Goal: Communication & Community: Answer question/provide support

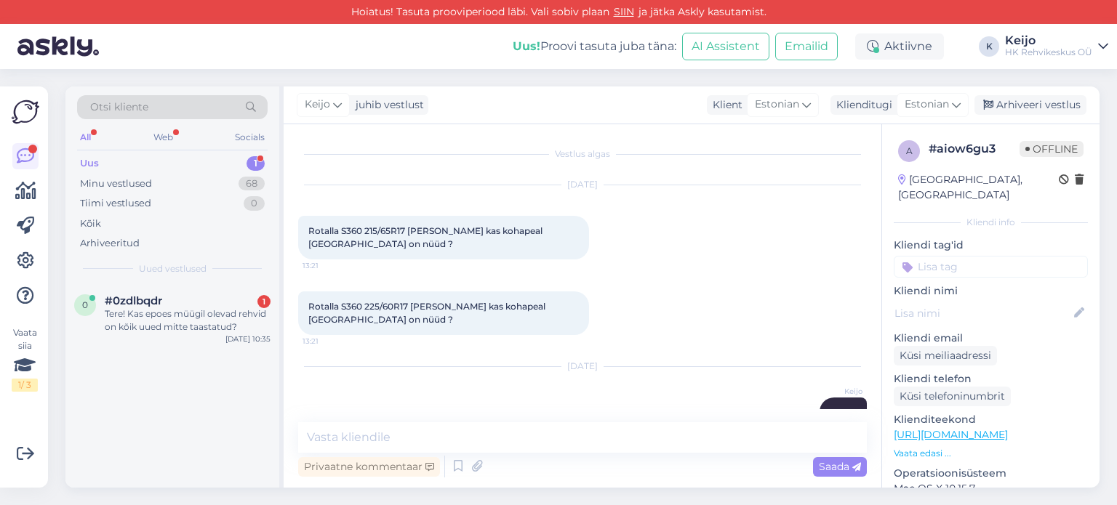
scroll to position [145, 0]
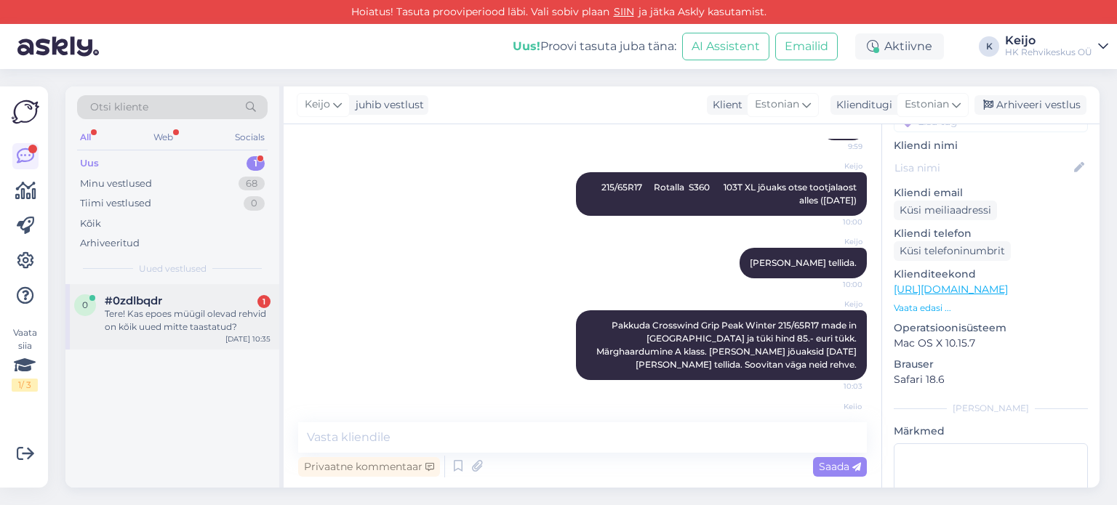
click at [241, 304] on div "#0zdlbqdr 1" at bounding box center [188, 301] width 166 height 13
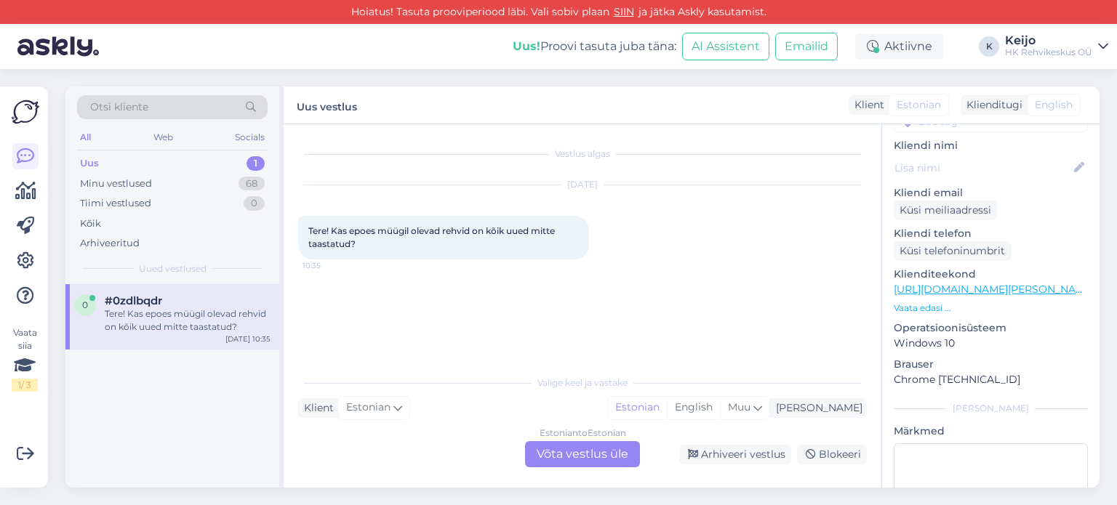
click at [575, 448] on div "Estonian to Estonian Võta vestlus üle" at bounding box center [582, 454] width 115 height 26
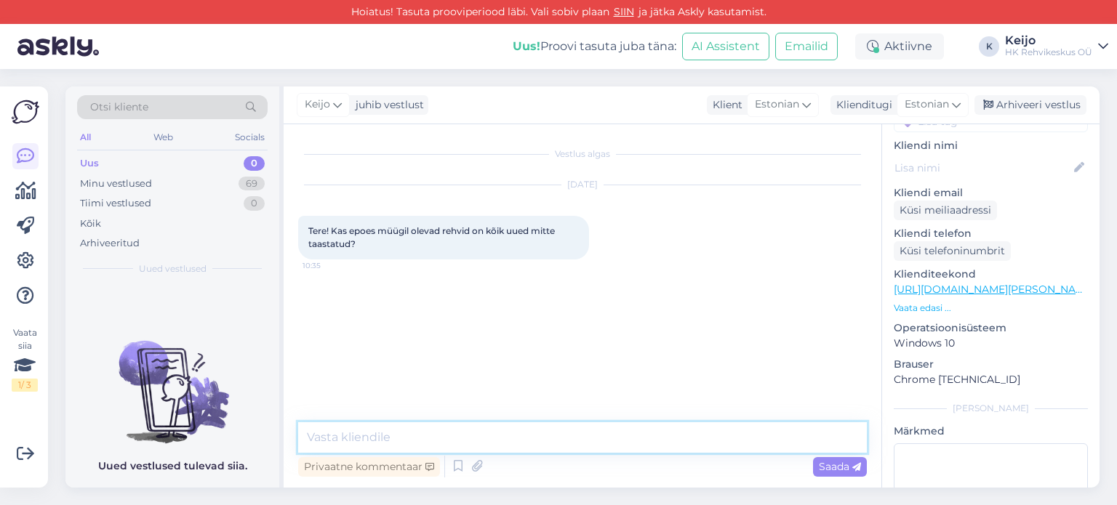
click at [461, 440] on textarea at bounding box center [582, 438] width 569 height 31
type textarea "Tere!"
type textarea "Kõik rehvid on täielikult uued."
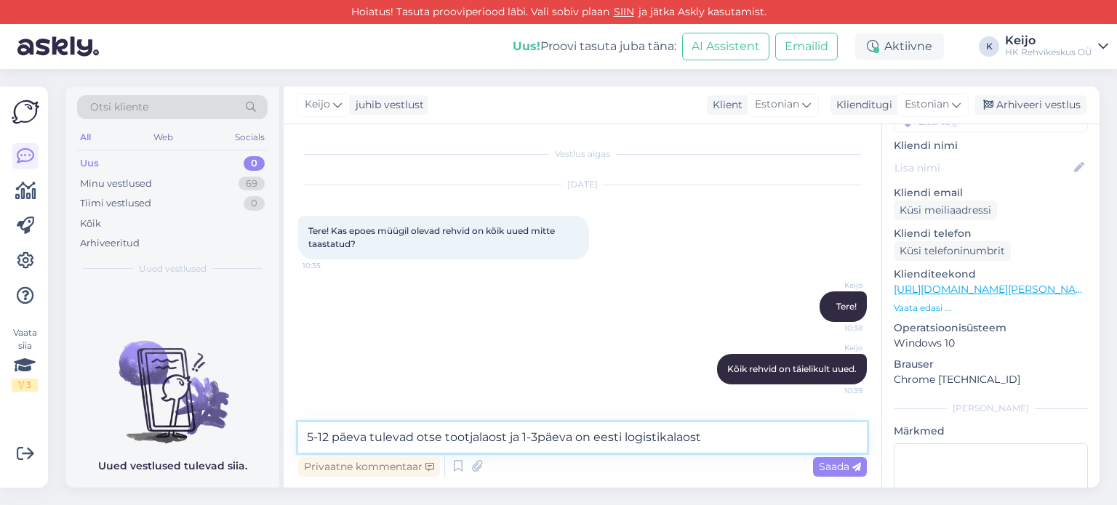
type textarea "5-12 päeva tulevad otse tootjalaost ja 1-3päeva on eesti logistikalaost."
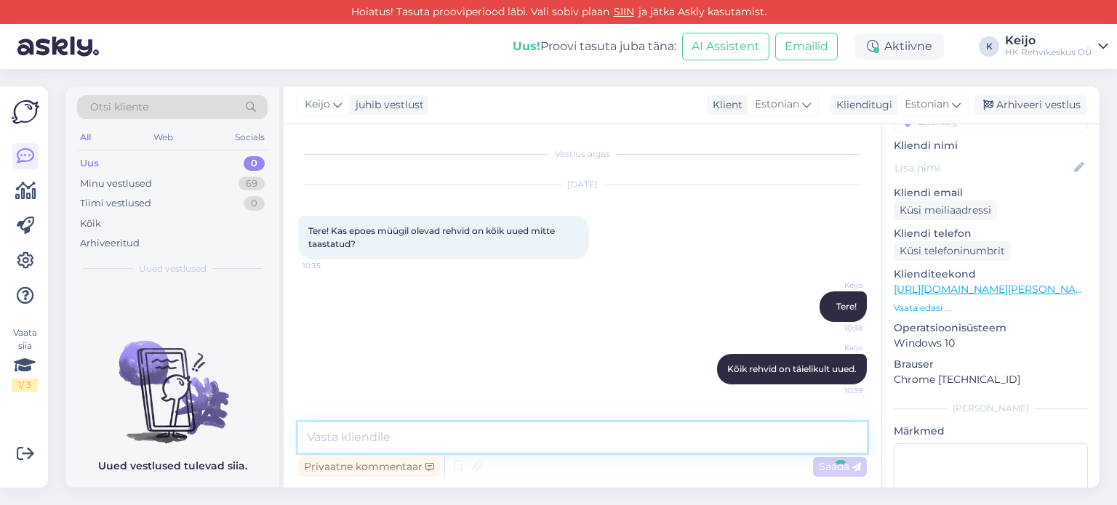
scroll to position [67, 0]
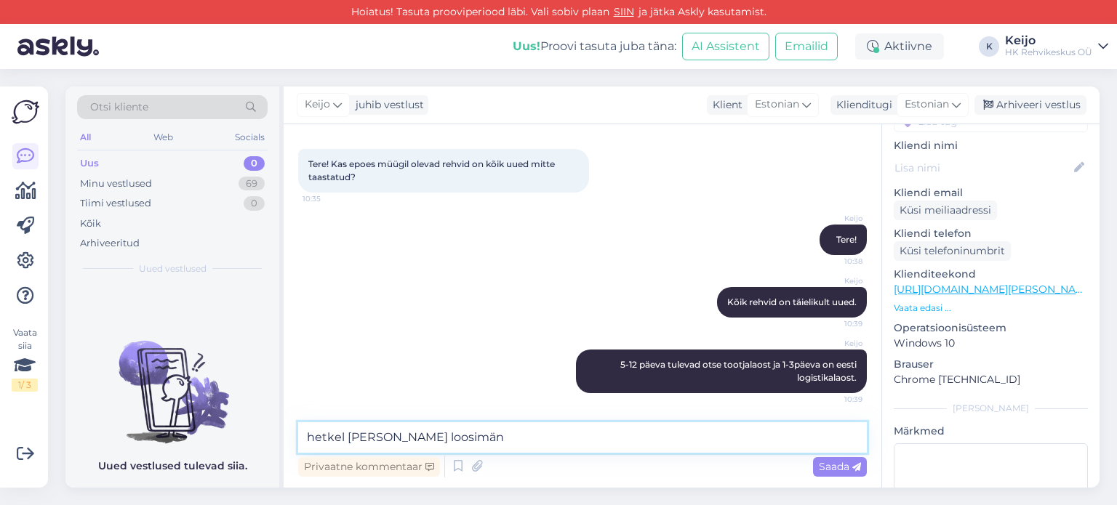
type textarea "hetkel [PERSON_NAME] loosimäng"
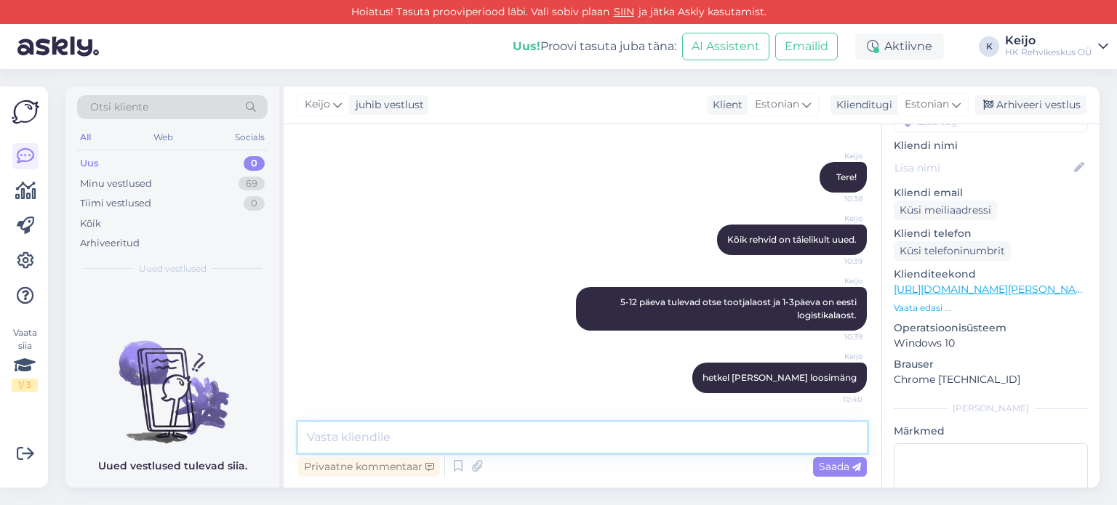
paste textarea "[URL][DOMAIN_NAME][PERSON_NAME]"
type textarea "[URL][DOMAIN_NAME][PERSON_NAME]"
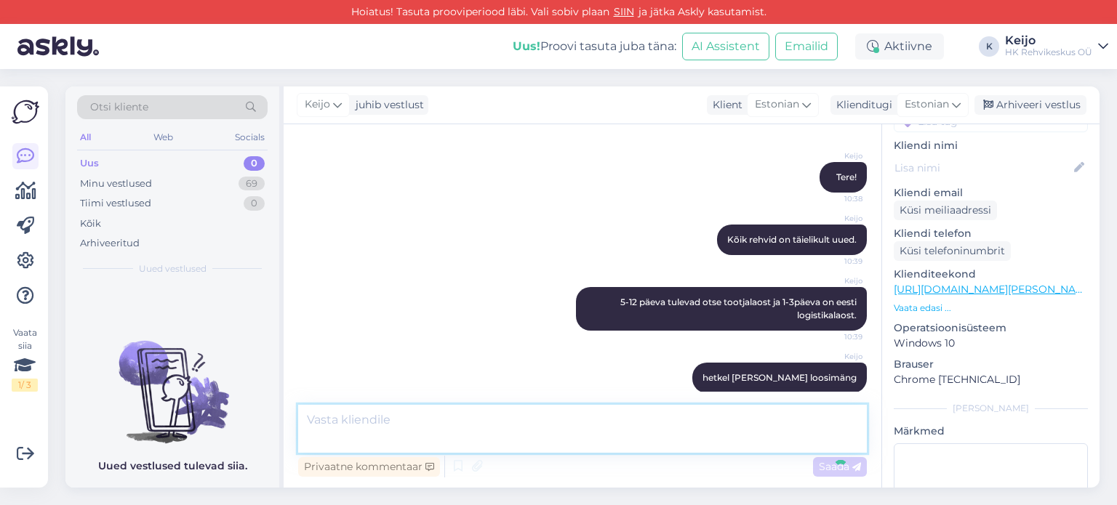
scroll to position [218, 0]
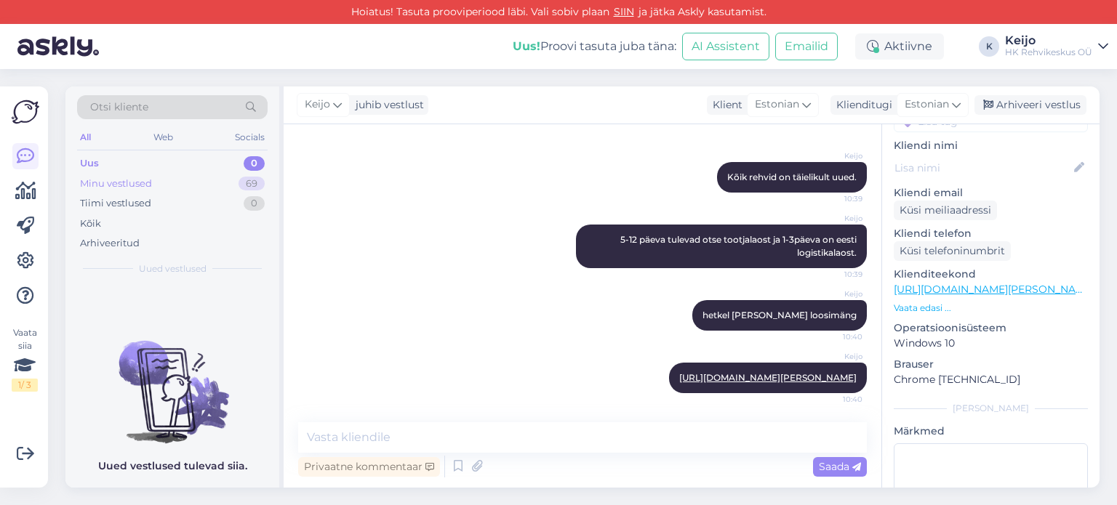
click at [133, 180] on div "Minu vestlused" at bounding box center [116, 184] width 72 height 15
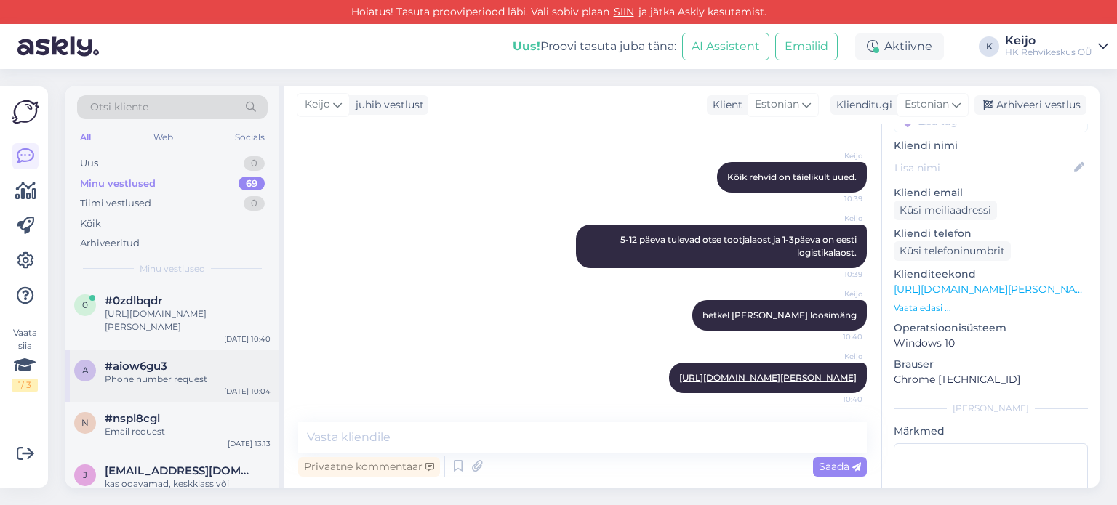
click at [174, 380] on div "Phone number request" at bounding box center [188, 379] width 166 height 13
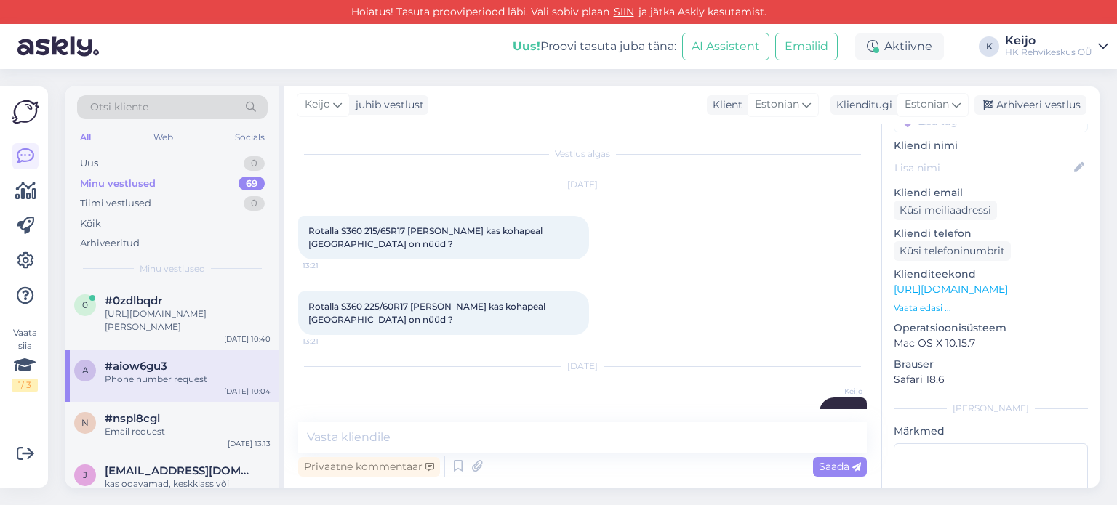
scroll to position [507, 0]
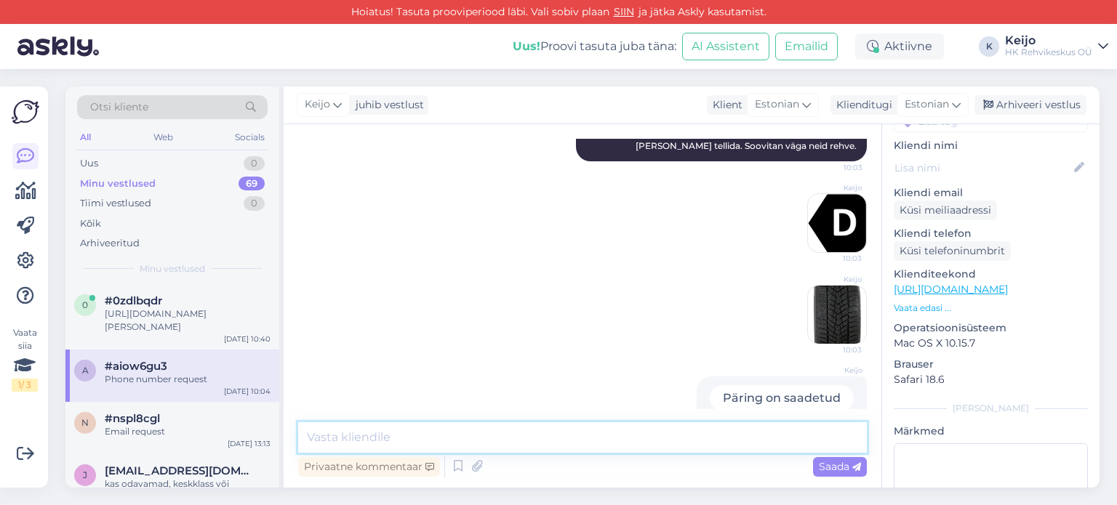
click at [436, 446] on textarea at bounding box center [582, 438] width 569 height 31
paste textarea "[URL][DOMAIN_NAME][PERSON_NAME]"
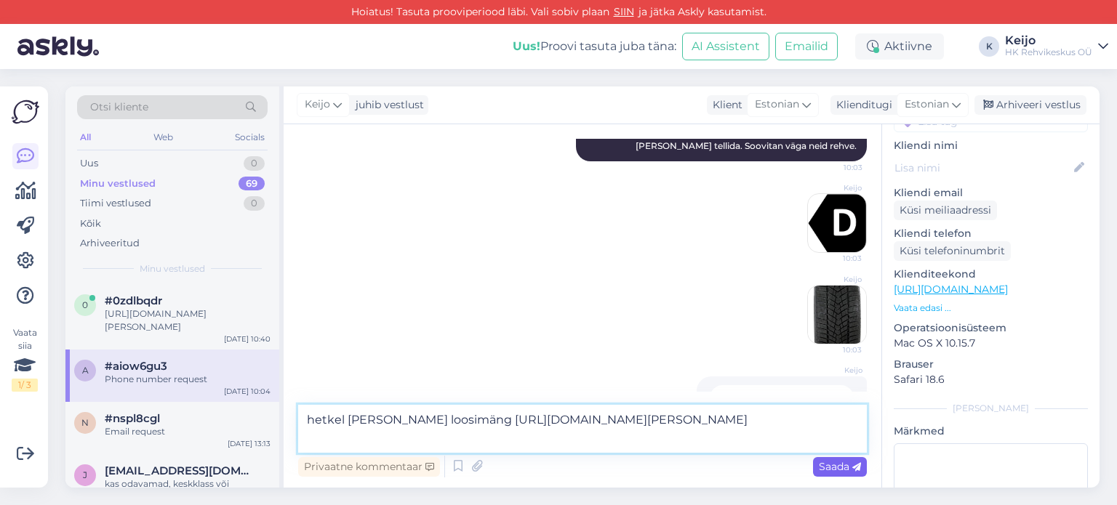
type textarea "hetkel [PERSON_NAME] loosimäng [URL][DOMAIN_NAME][PERSON_NAME]"
click at [847, 465] on span "Saada" at bounding box center [840, 466] width 42 height 13
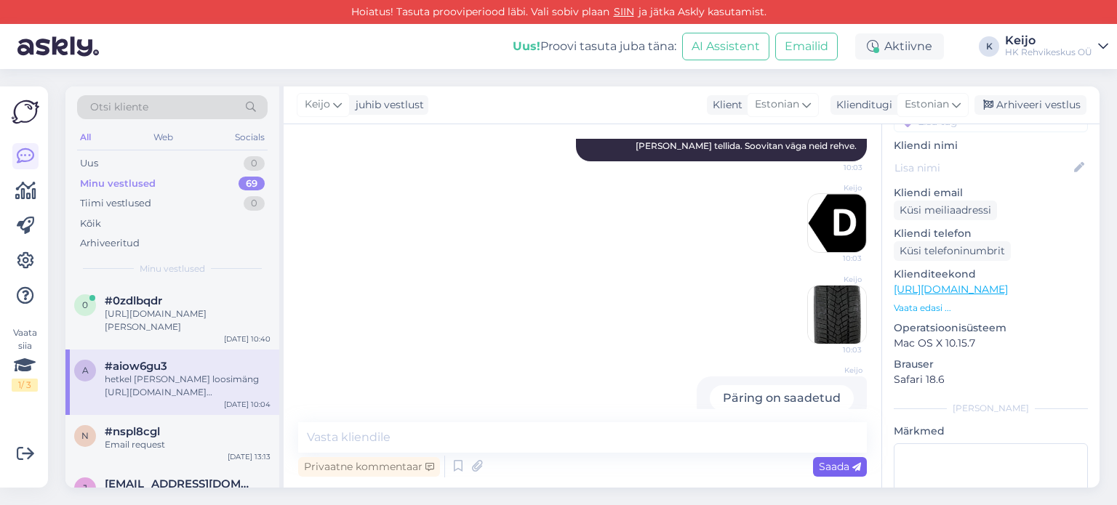
scroll to position [609, 0]
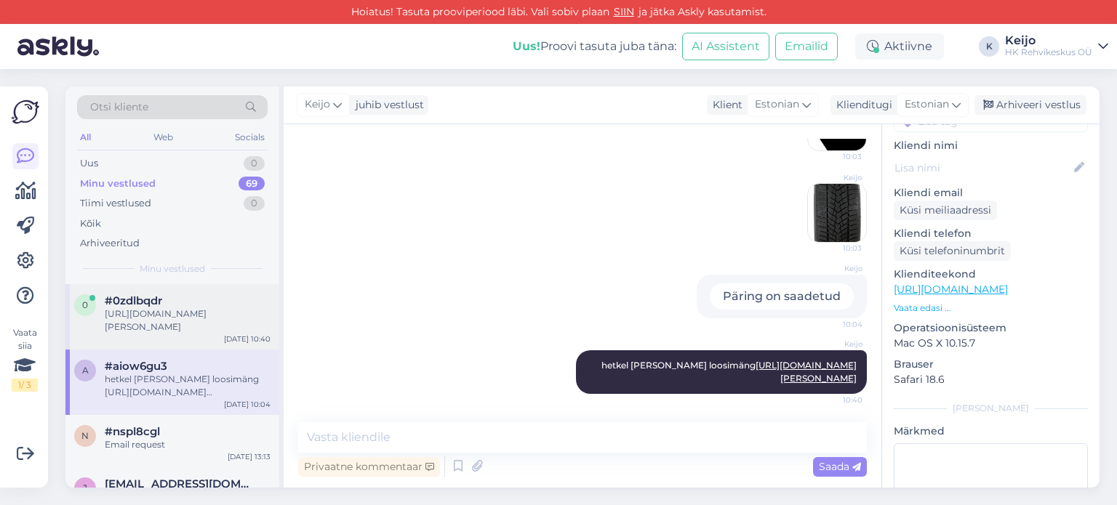
click at [212, 311] on div "[URL][DOMAIN_NAME][PERSON_NAME]" at bounding box center [188, 321] width 166 height 26
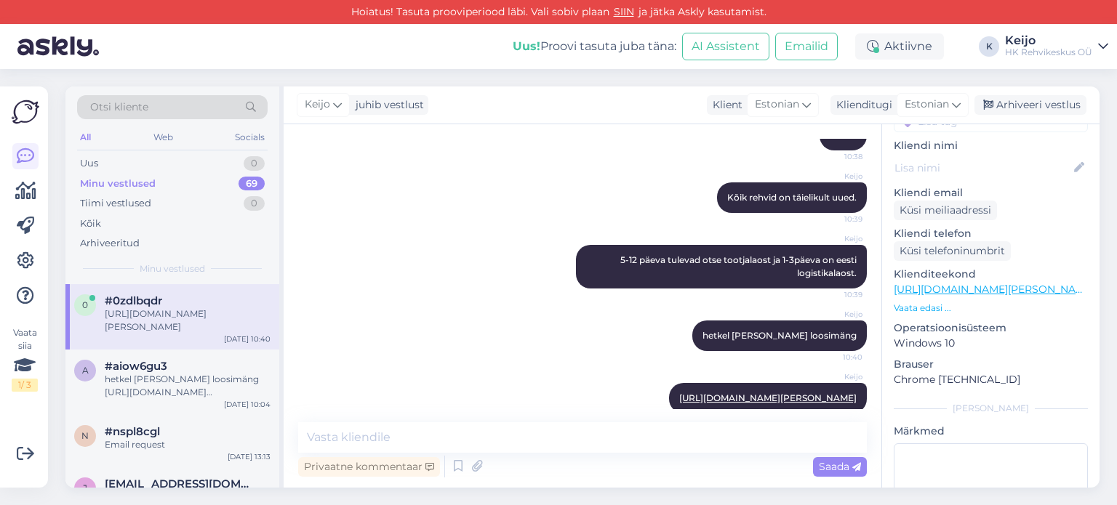
scroll to position [218, 0]
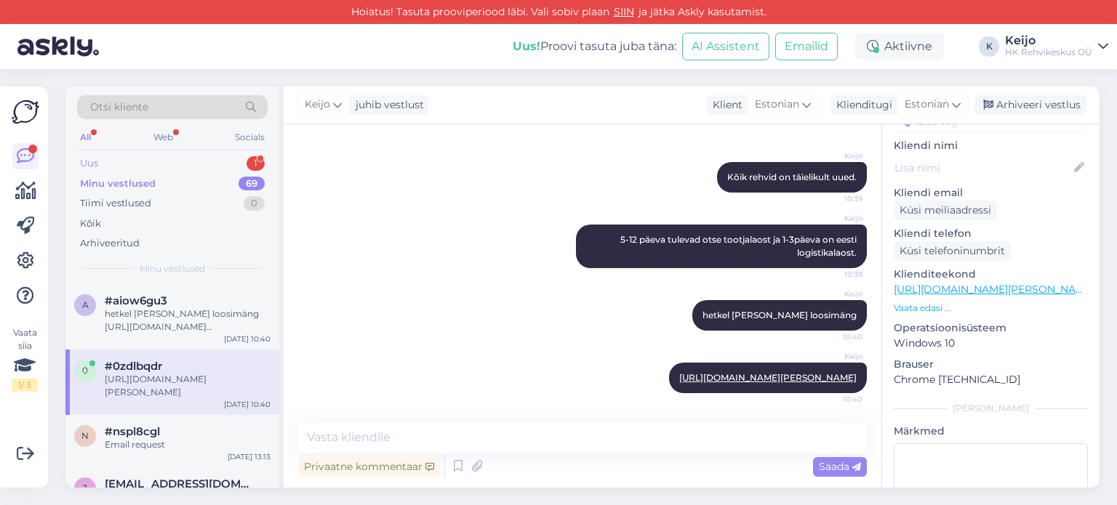
click at [257, 161] on div "1" at bounding box center [256, 163] width 18 height 15
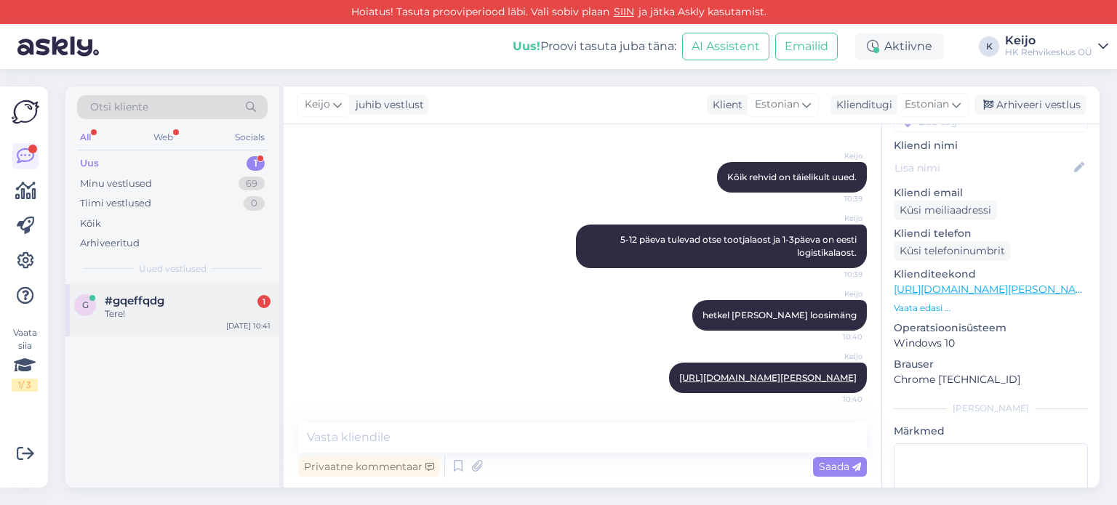
click at [188, 295] on div "#gqeffqdg 1" at bounding box center [188, 301] width 166 height 13
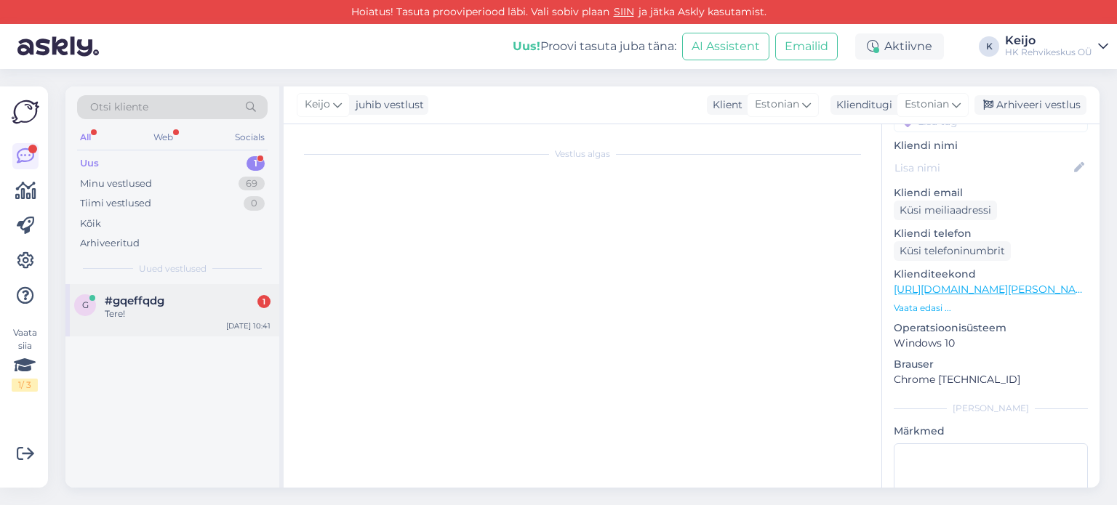
scroll to position [0, 0]
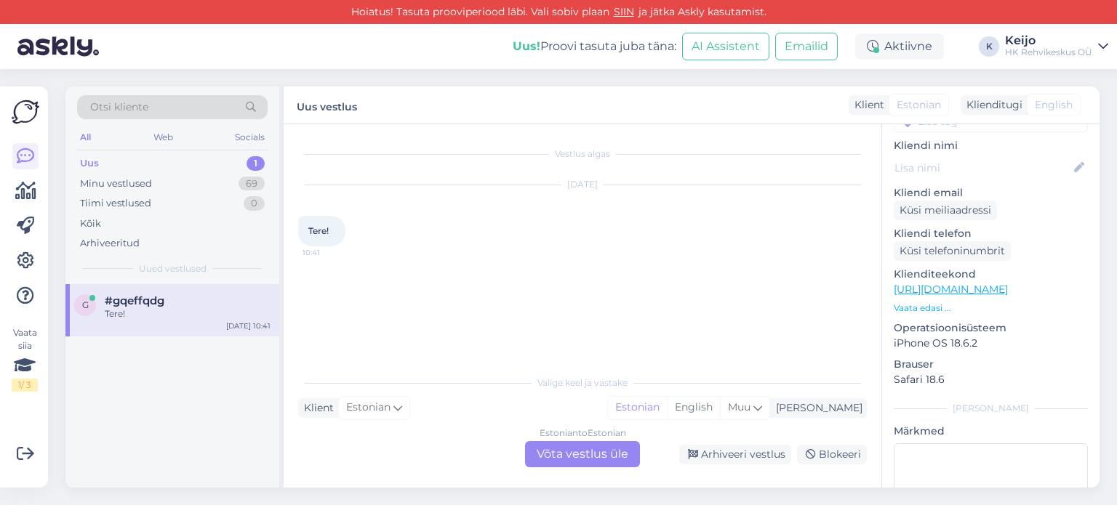
click at [617, 457] on div "Estonian to Estonian Võta vestlus üle" at bounding box center [582, 454] width 115 height 26
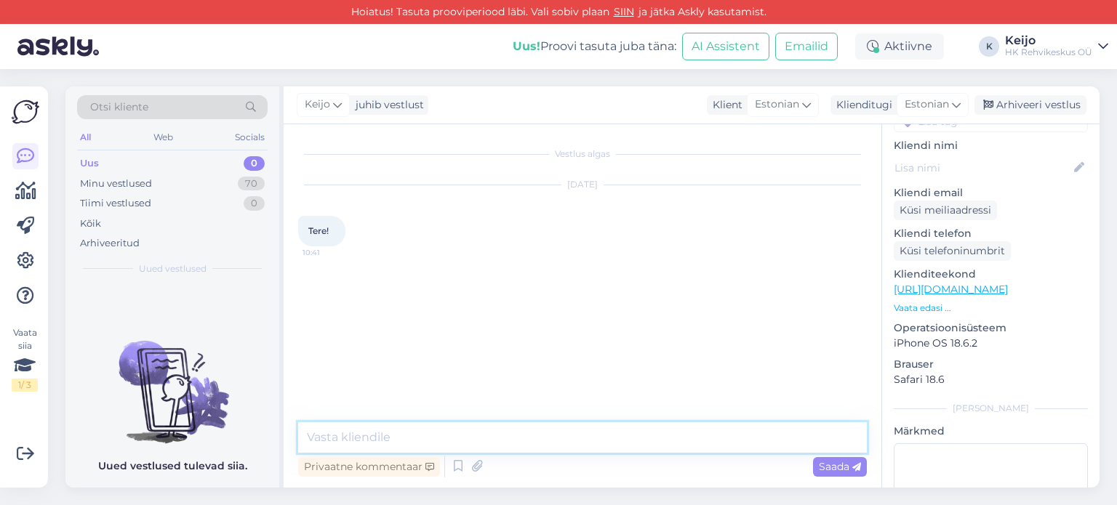
click at [419, 441] on textarea at bounding box center [582, 438] width 569 height 31
type textarea "tere!"
type textarea "kuidas saan aidata"
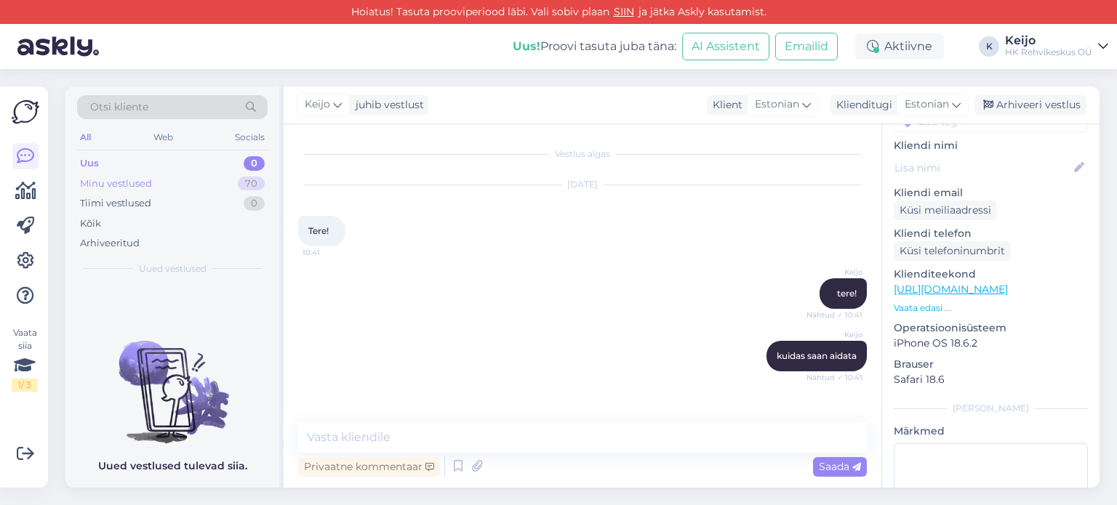
click at [209, 180] on div "Minu vestlused 70" at bounding box center [172, 184] width 191 height 20
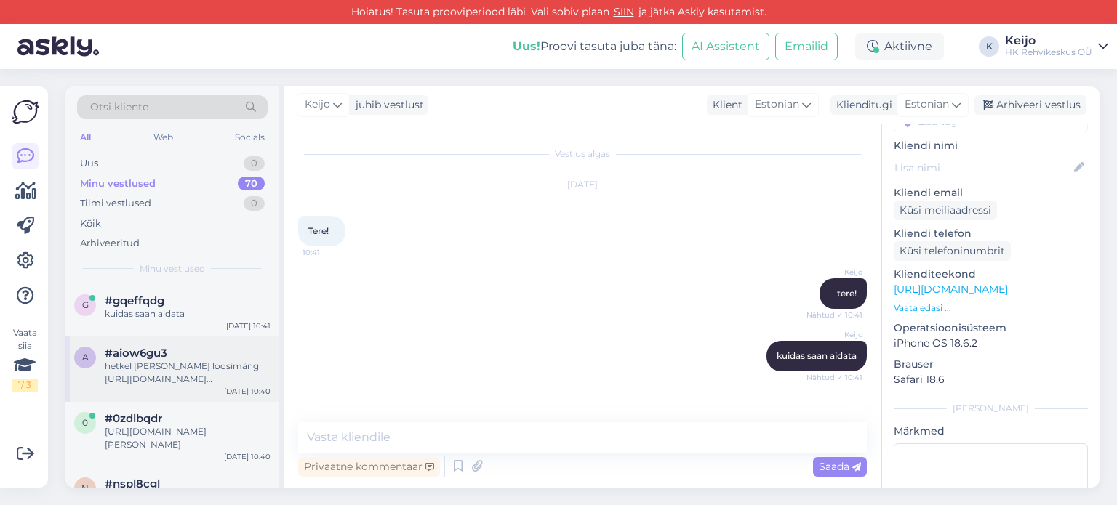
click at [195, 358] on div "#aiow6gu3" at bounding box center [188, 353] width 166 height 13
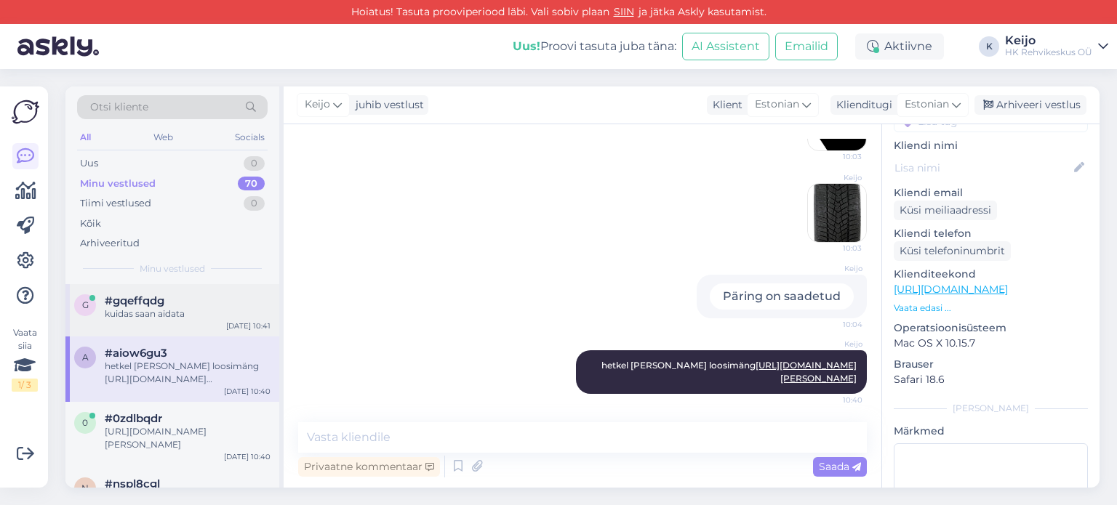
click at [169, 311] on div "kuidas saan aidata" at bounding box center [188, 314] width 166 height 13
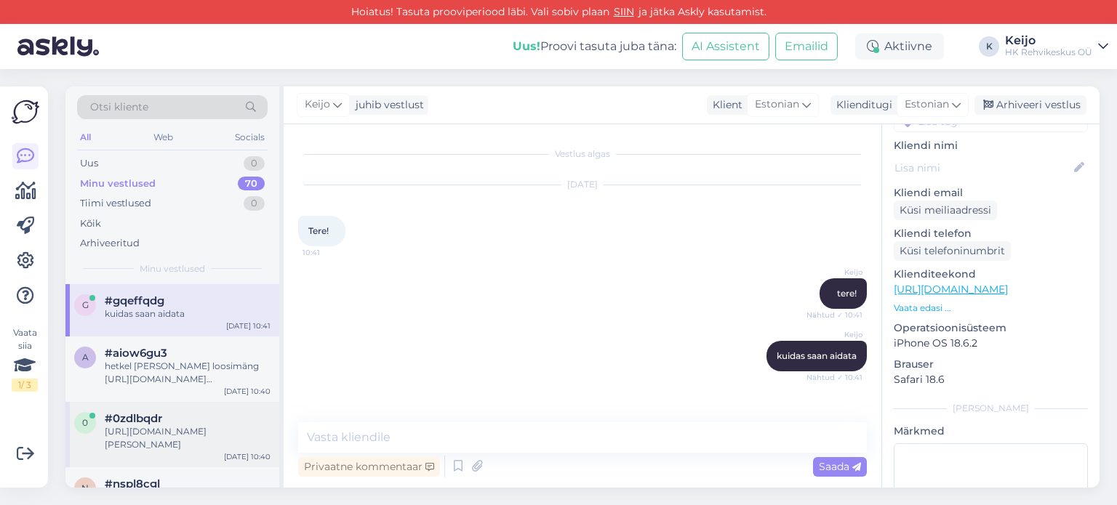
click at [171, 420] on div "#0zdlbqdr" at bounding box center [188, 418] width 166 height 13
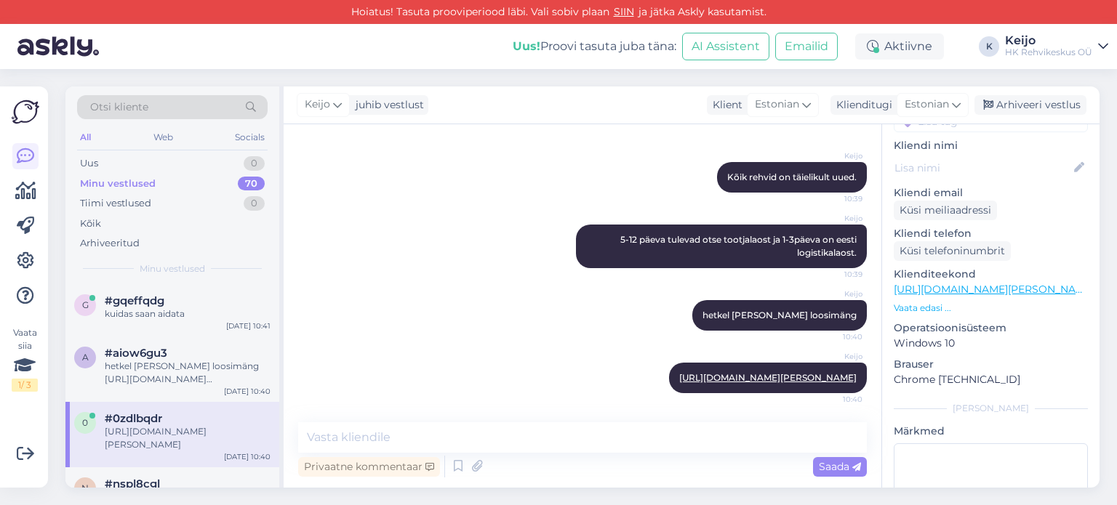
scroll to position [218, 0]
click at [464, 433] on textarea at bounding box center [582, 438] width 569 height 31
click at [25, 159] on icon at bounding box center [25, 156] width 17 height 17
click at [169, 374] on div "hetkel [PERSON_NAME] loosimäng [URL][DOMAIN_NAME][PERSON_NAME]" at bounding box center [188, 373] width 166 height 26
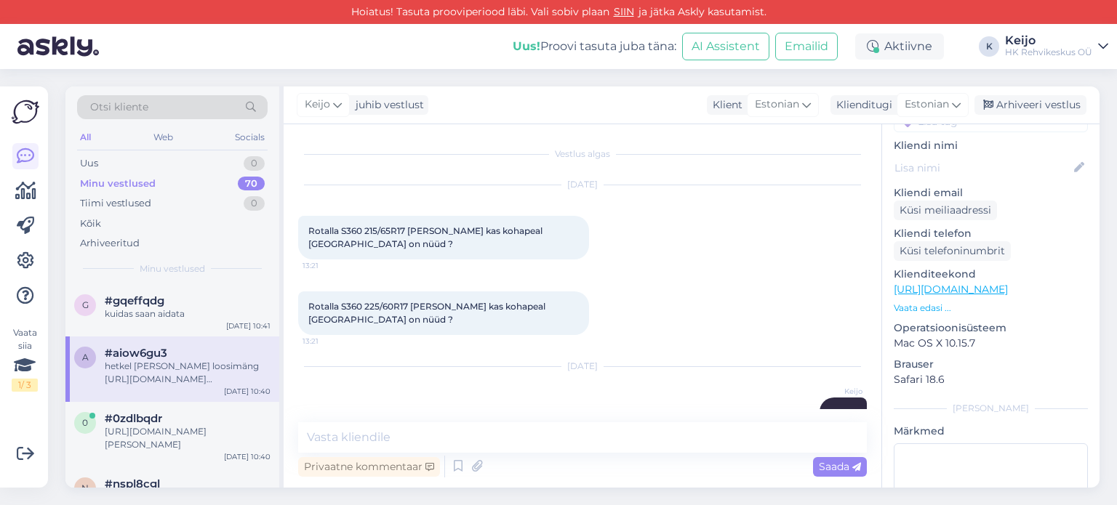
scroll to position [609, 0]
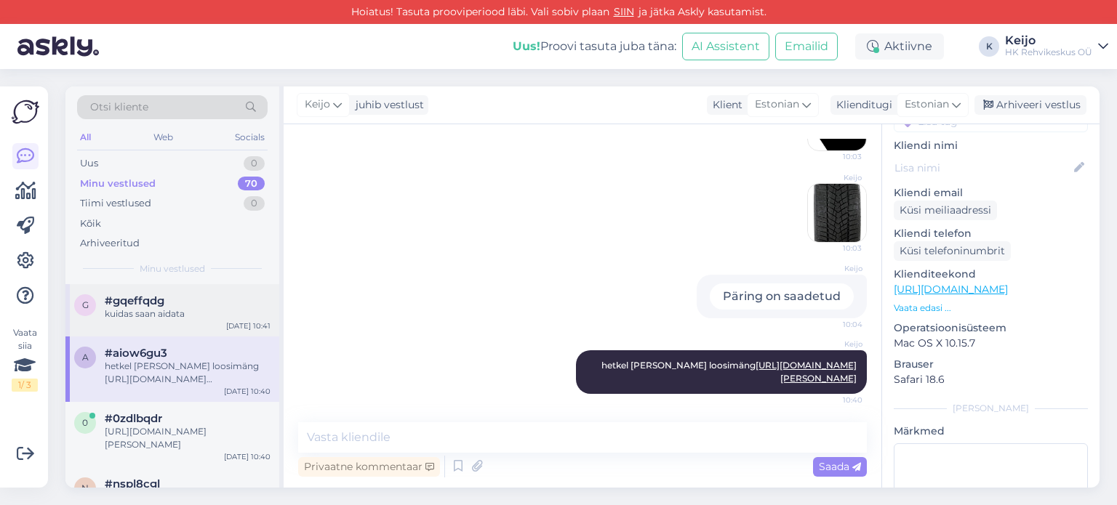
click at [182, 319] on div "kuidas saan aidata" at bounding box center [188, 314] width 166 height 13
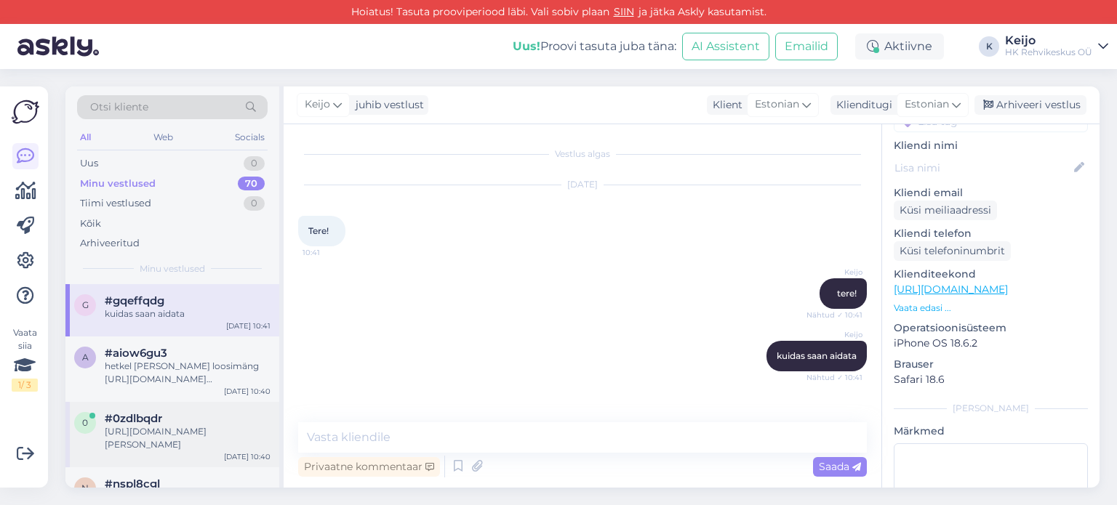
click at [168, 417] on div "#0zdlbqdr" at bounding box center [188, 418] width 166 height 13
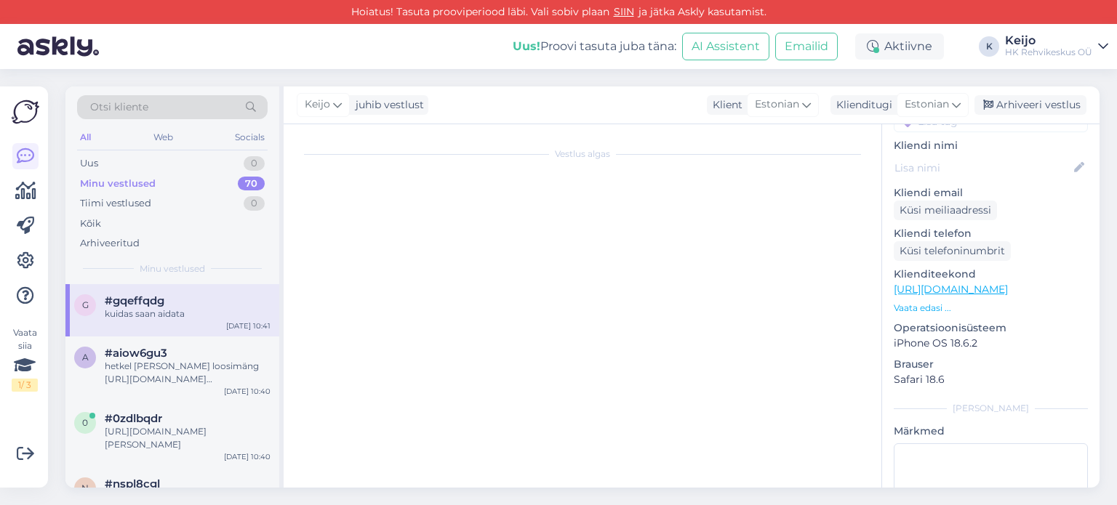
scroll to position [218, 0]
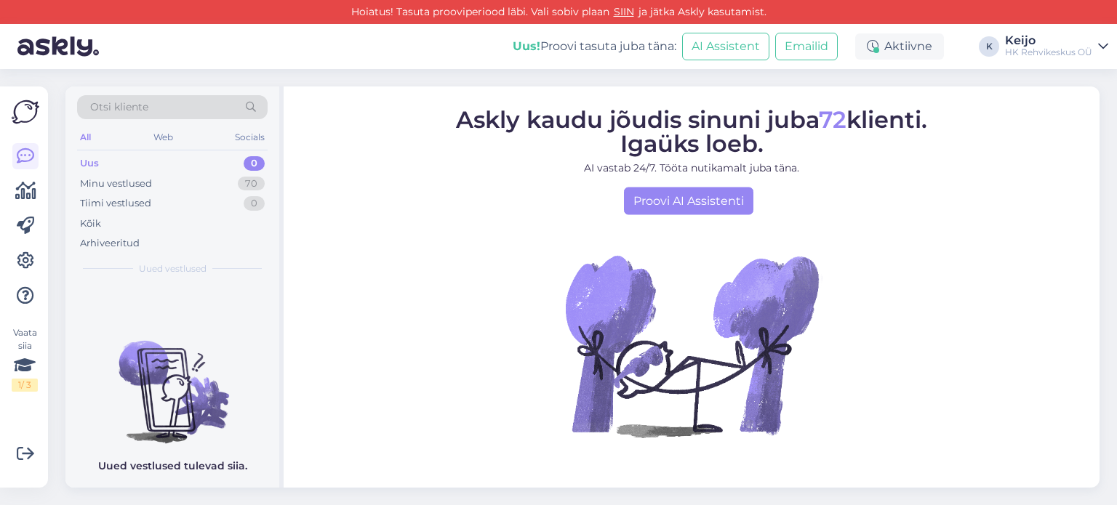
click at [240, 171] on div "Uus 0" at bounding box center [172, 163] width 191 height 20
click at [244, 178] on div "70" at bounding box center [251, 184] width 27 height 15
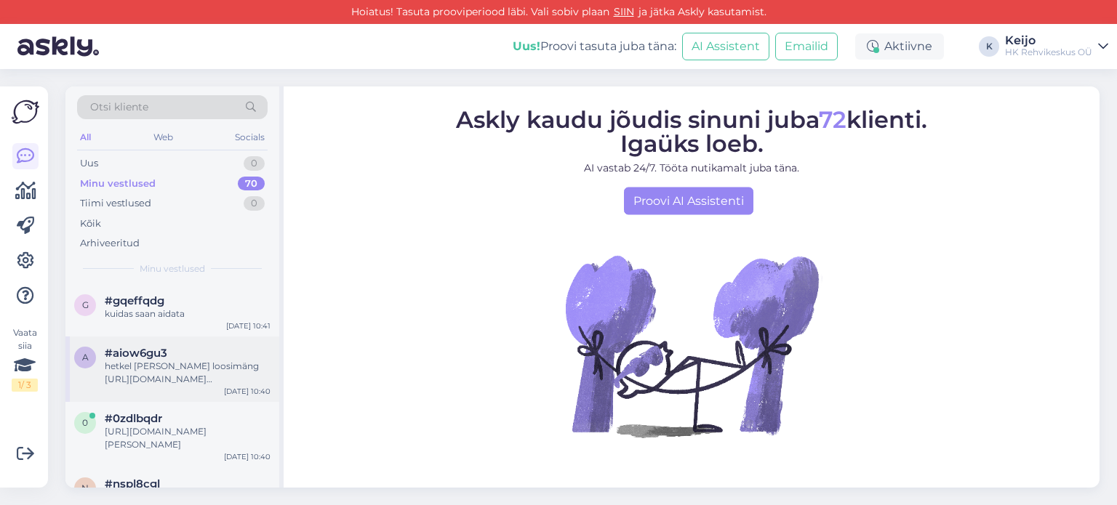
click at [175, 371] on div "hetkel [PERSON_NAME] loosimäng [URL][DOMAIN_NAME][PERSON_NAME]" at bounding box center [188, 373] width 166 height 26
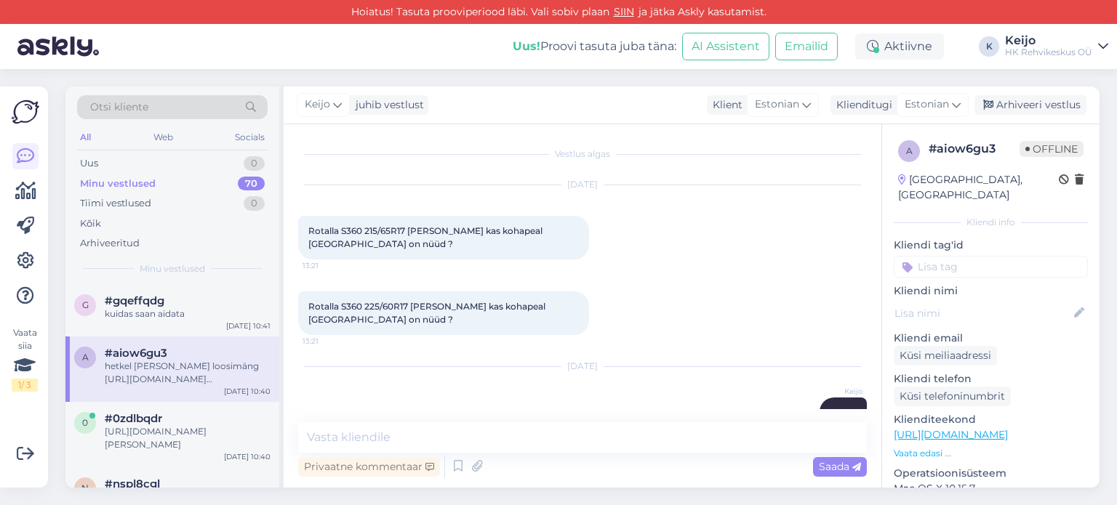
scroll to position [609, 0]
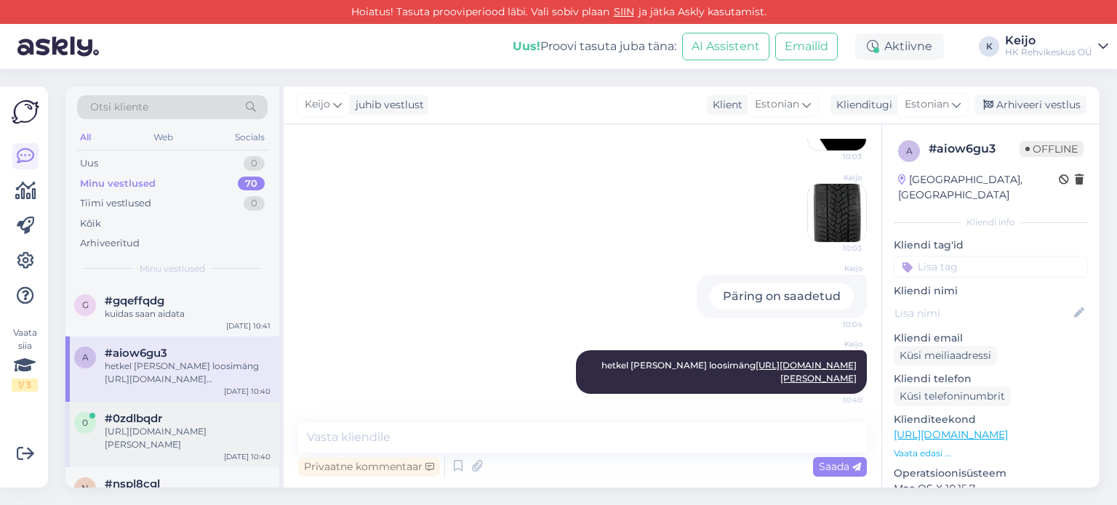
click at [162, 416] on span "#0zdlbqdr" at bounding box center [133, 418] width 57 height 13
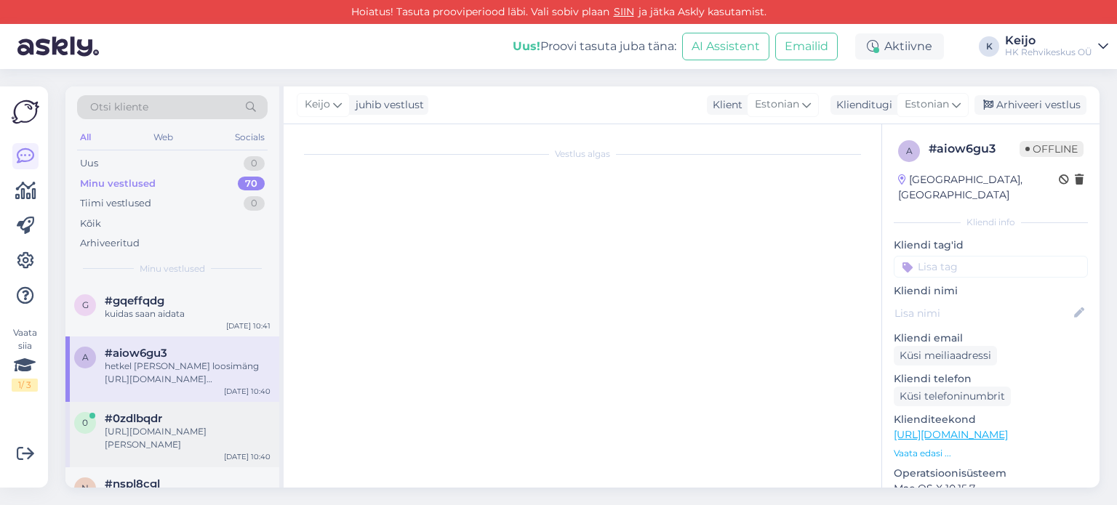
scroll to position [218, 0]
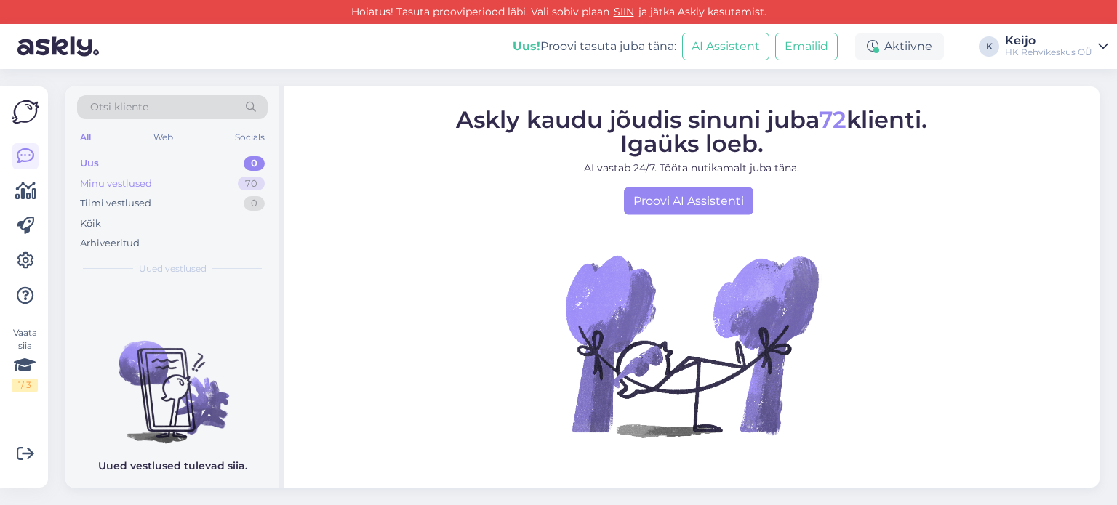
click at [258, 185] on div "70" at bounding box center [251, 184] width 27 height 15
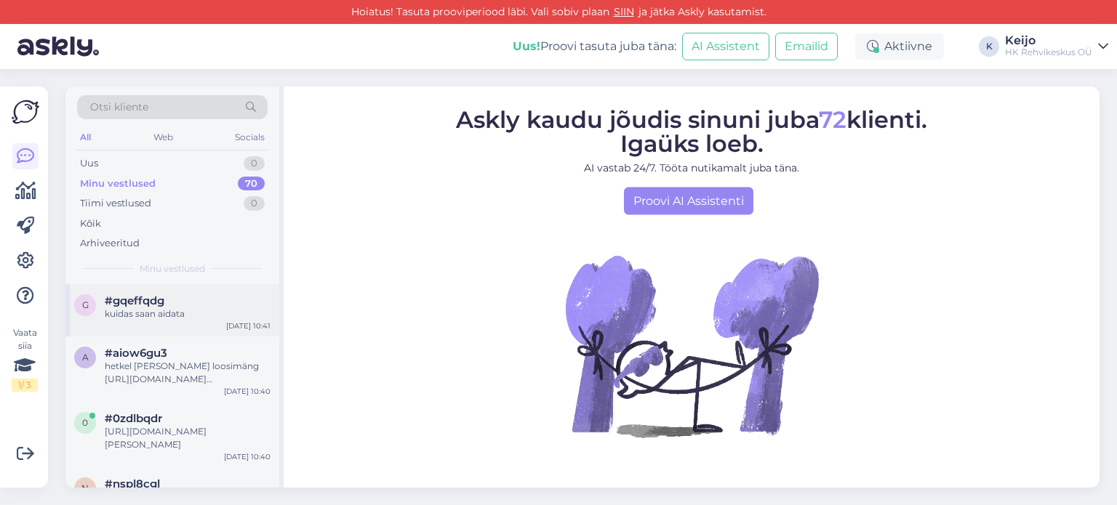
click at [175, 322] on div "g #gqeffqdg kuidas saan aidata Sep 5 10:41" at bounding box center [172, 310] width 214 height 52
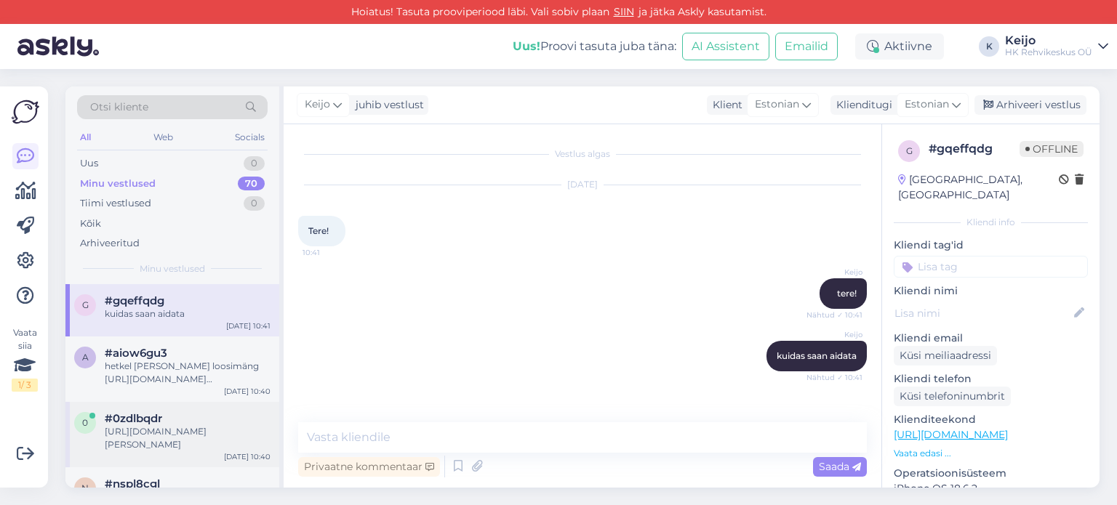
click at [166, 418] on div "#0zdlbqdr" at bounding box center [188, 418] width 166 height 13
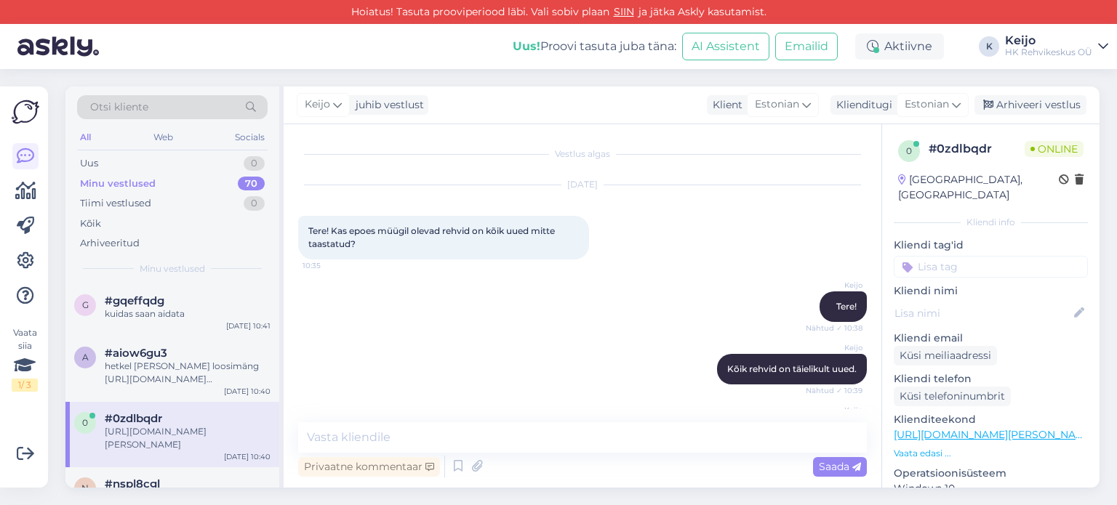
scroll to position [218, 0]
